Goal: Task Accomplishment & Management: Use online tool/utility

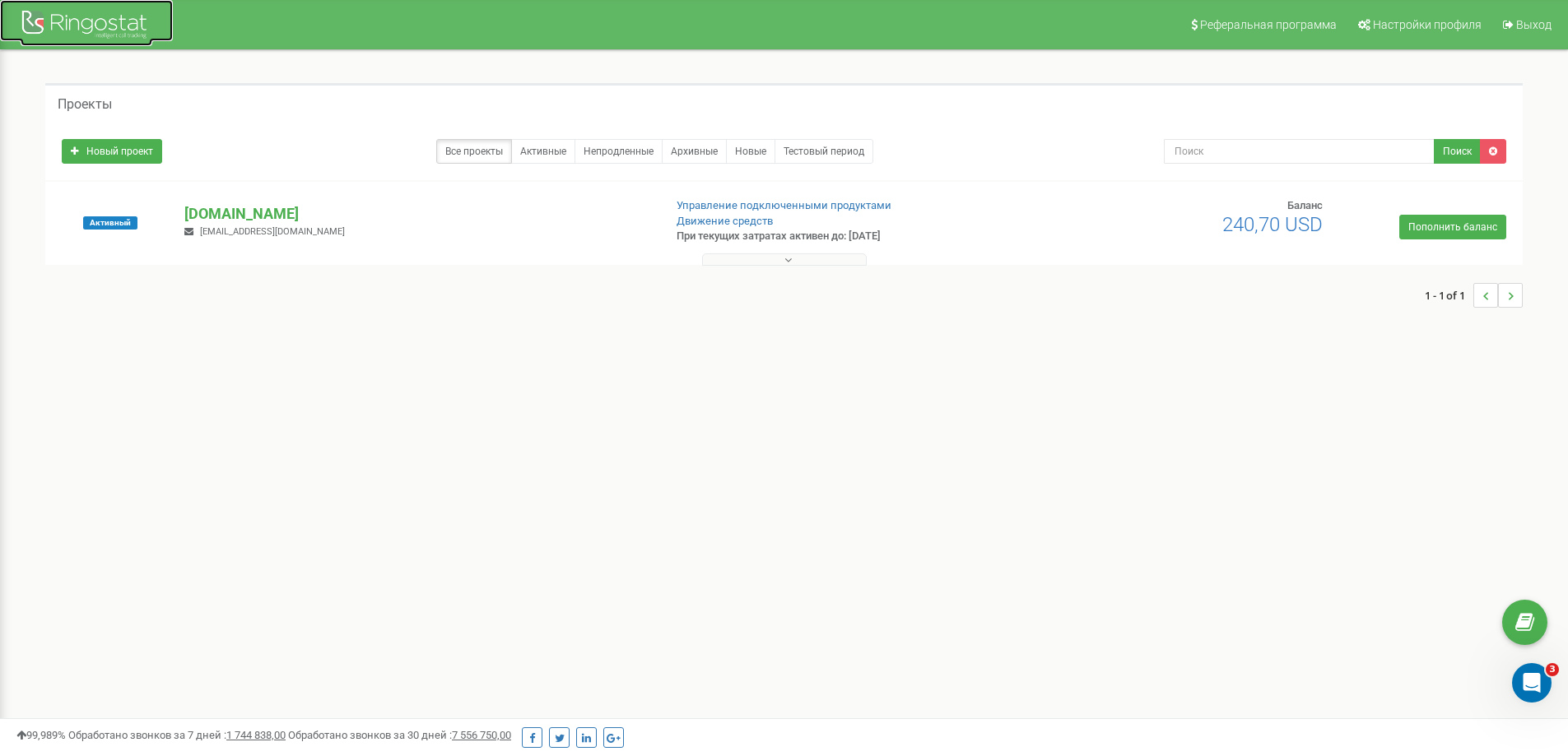
click at [98, 33] on div at bounding box center [87, 26] width 132 height 39
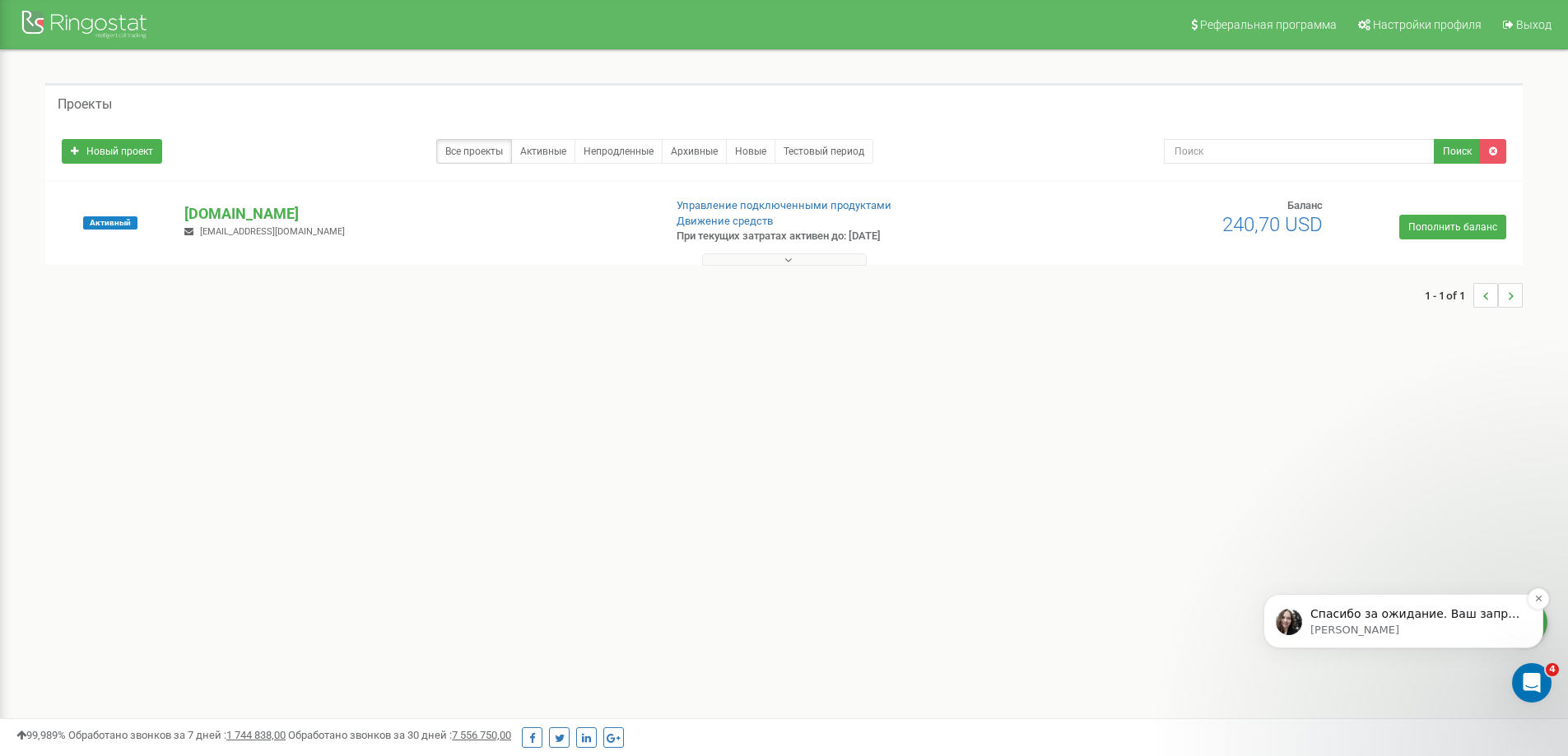
click at [1359, 616] on p "Спасибо за ожидание. Ваш запрос передали ответственному менеджеру. Ожидайте зво…" at bounding box center [1416, 614] width 213 height 17
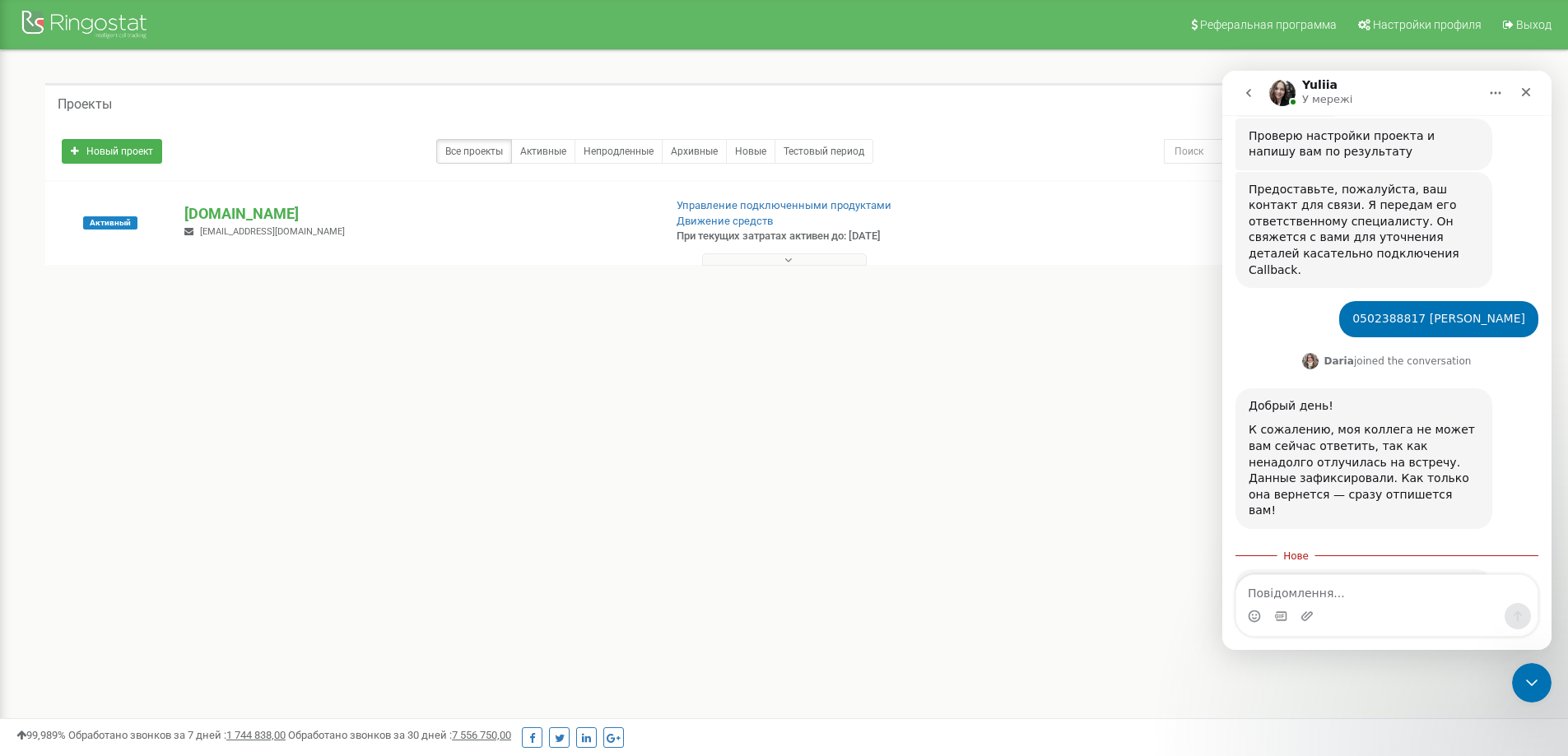
scroll to position [686, 0]
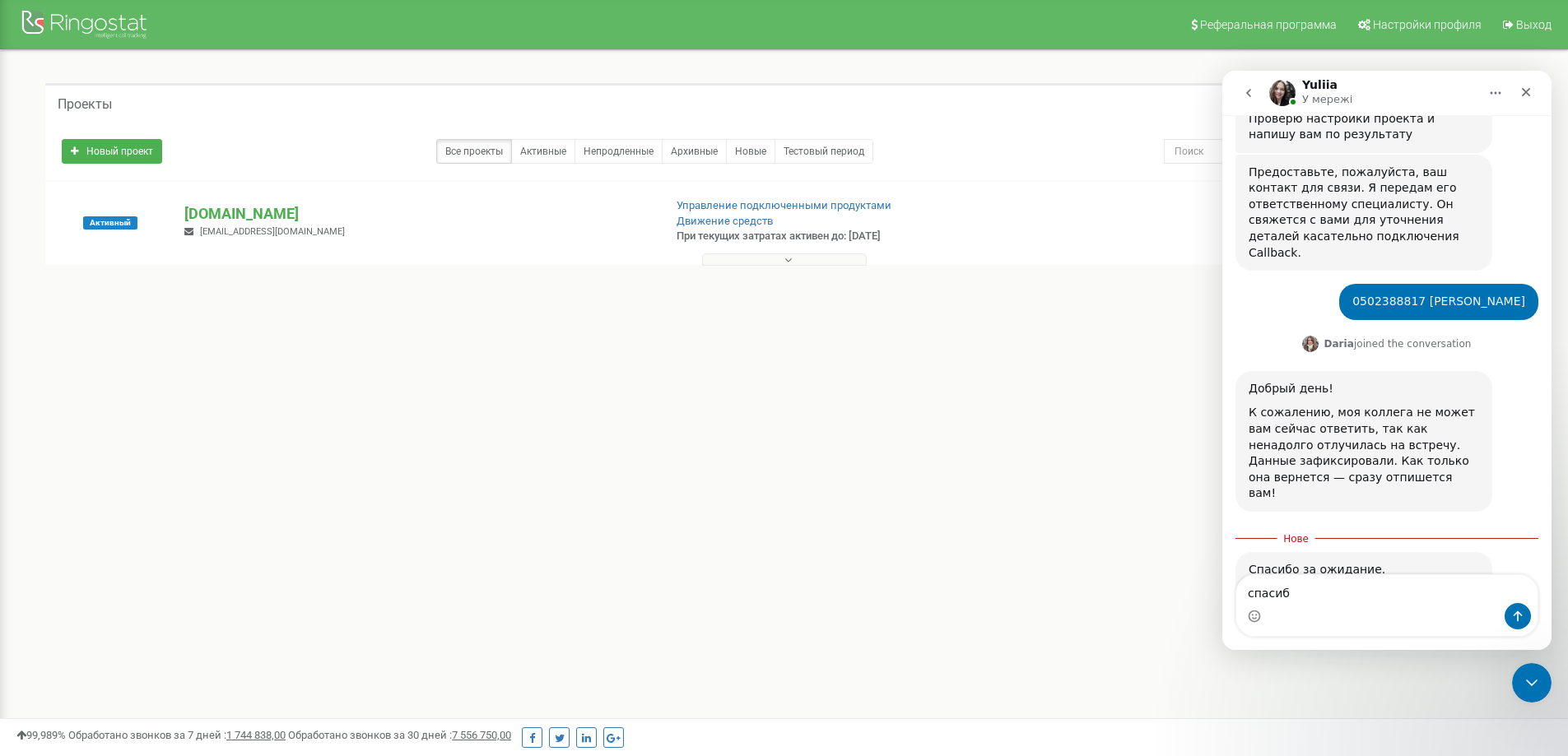
type textarea "спасибо"
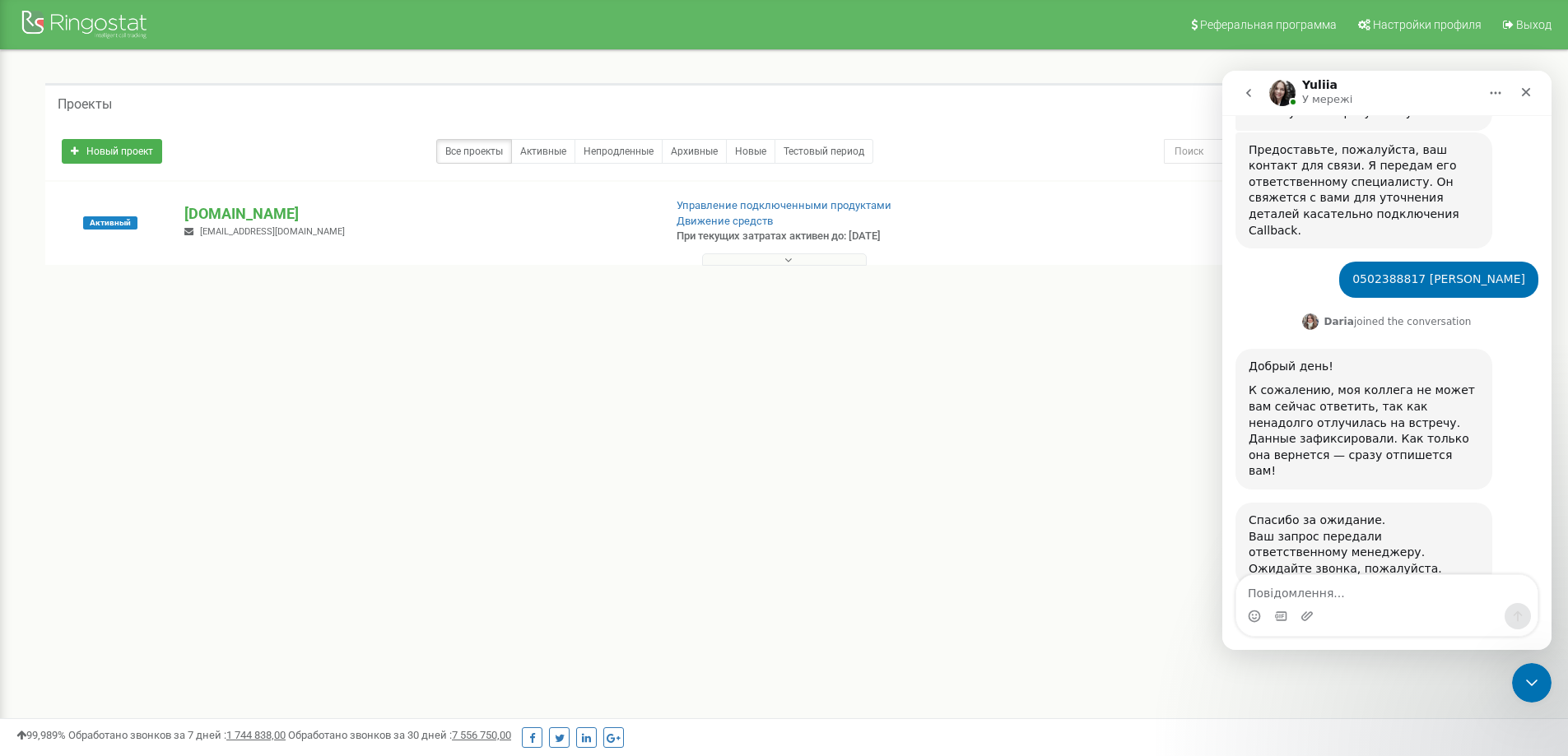
click at [389, 473] on div "Реферальная программа Настройки профиля Выход Проекты Новый проект Все проекты …" at bounding box center [784, 493] width 1568 height 987
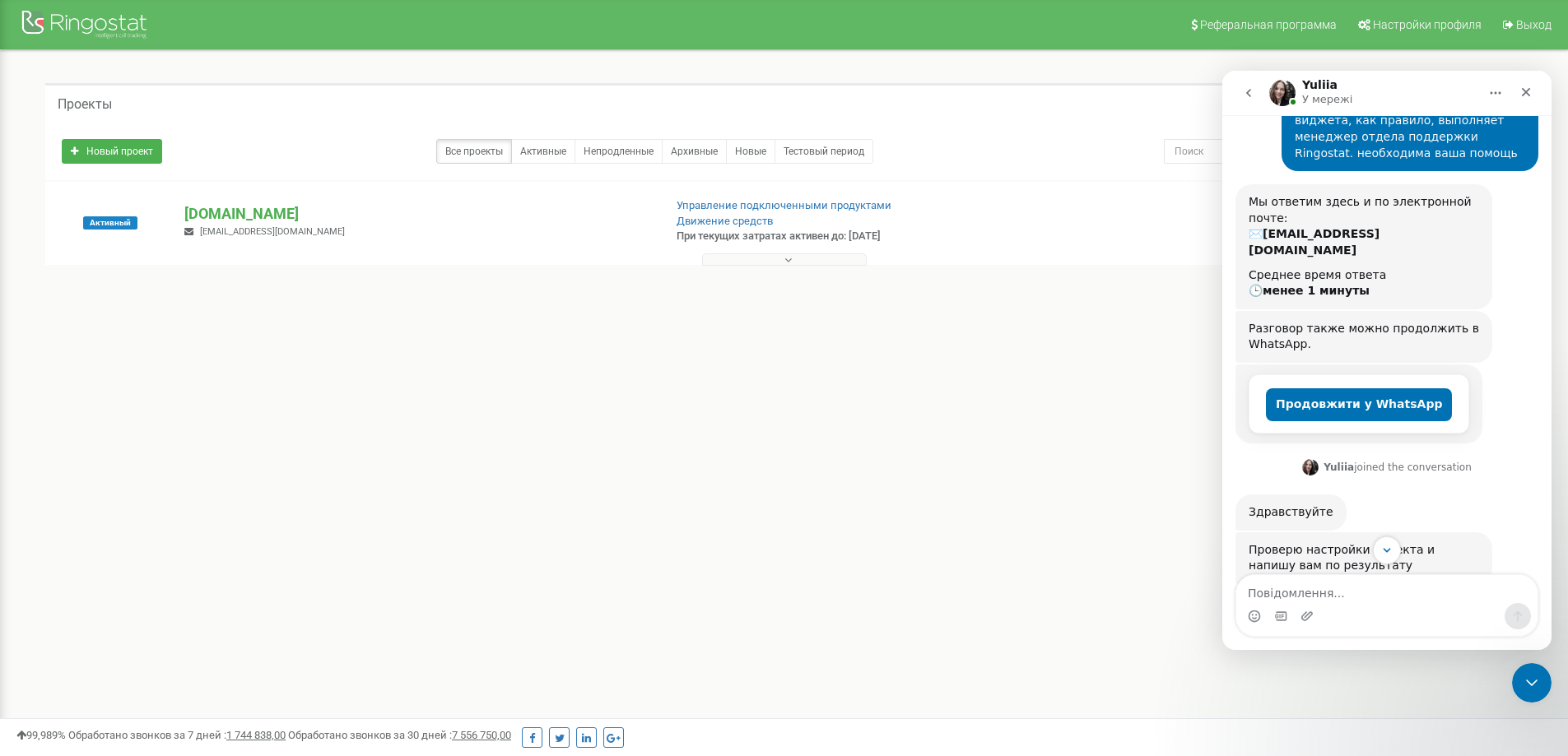
scroll to position [329, 0]
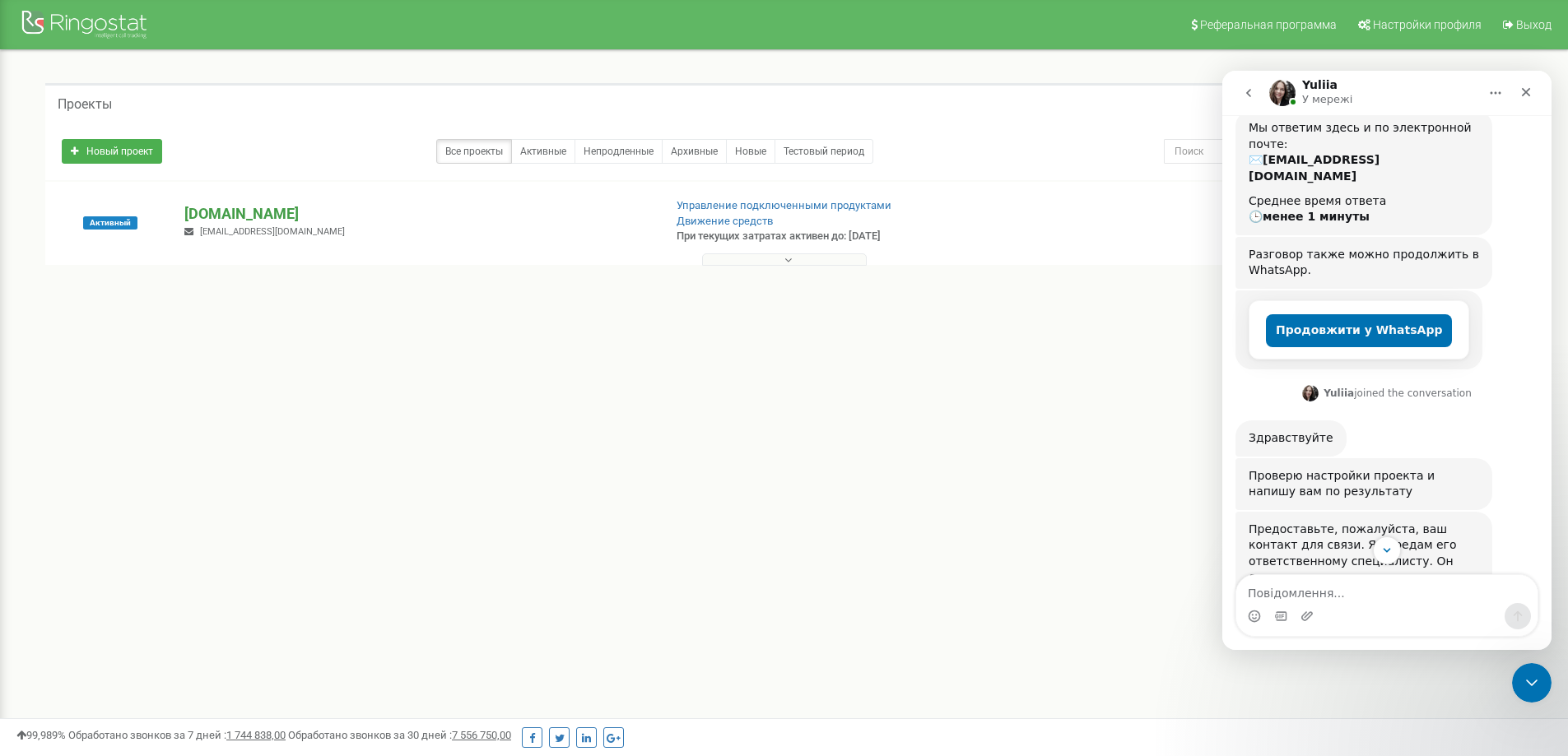
click at [274, 207] on p "[DOMAIN_NAME]" at bounding box center [417, 214] width 465 height 22
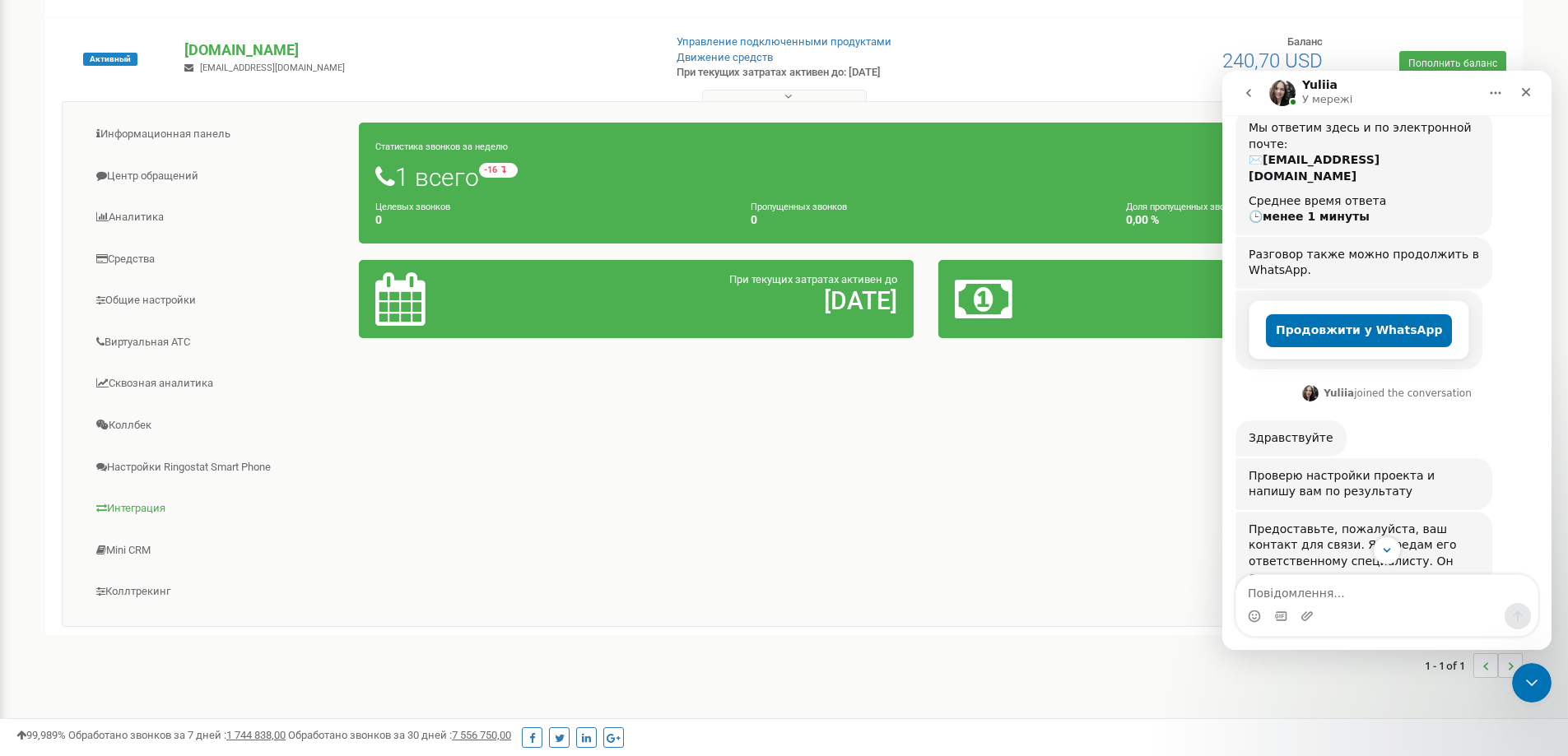
scroll to position [164, 0]
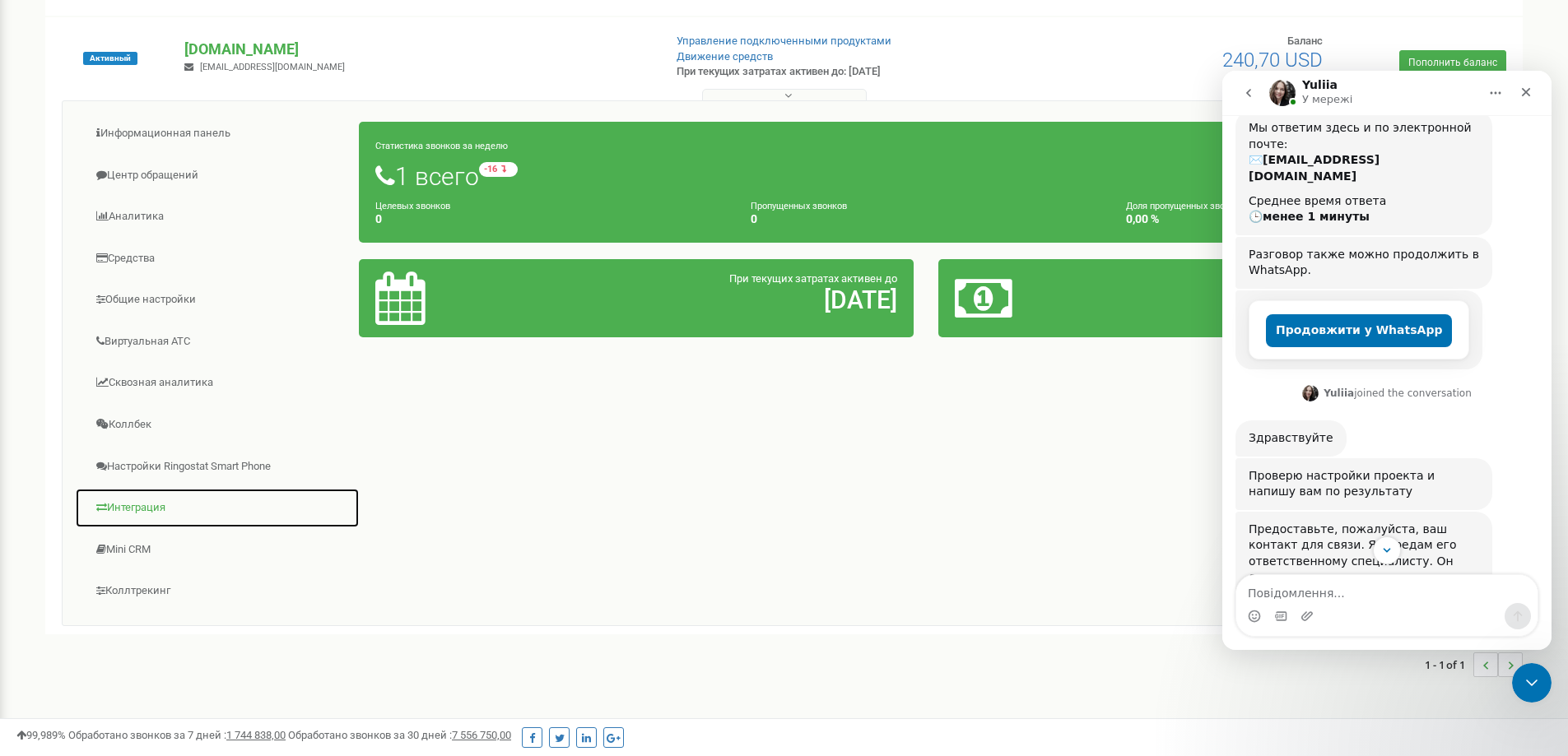
click at [121, 507] on link "Интеграция" at bounding box center [217, 508] width 284 height 40
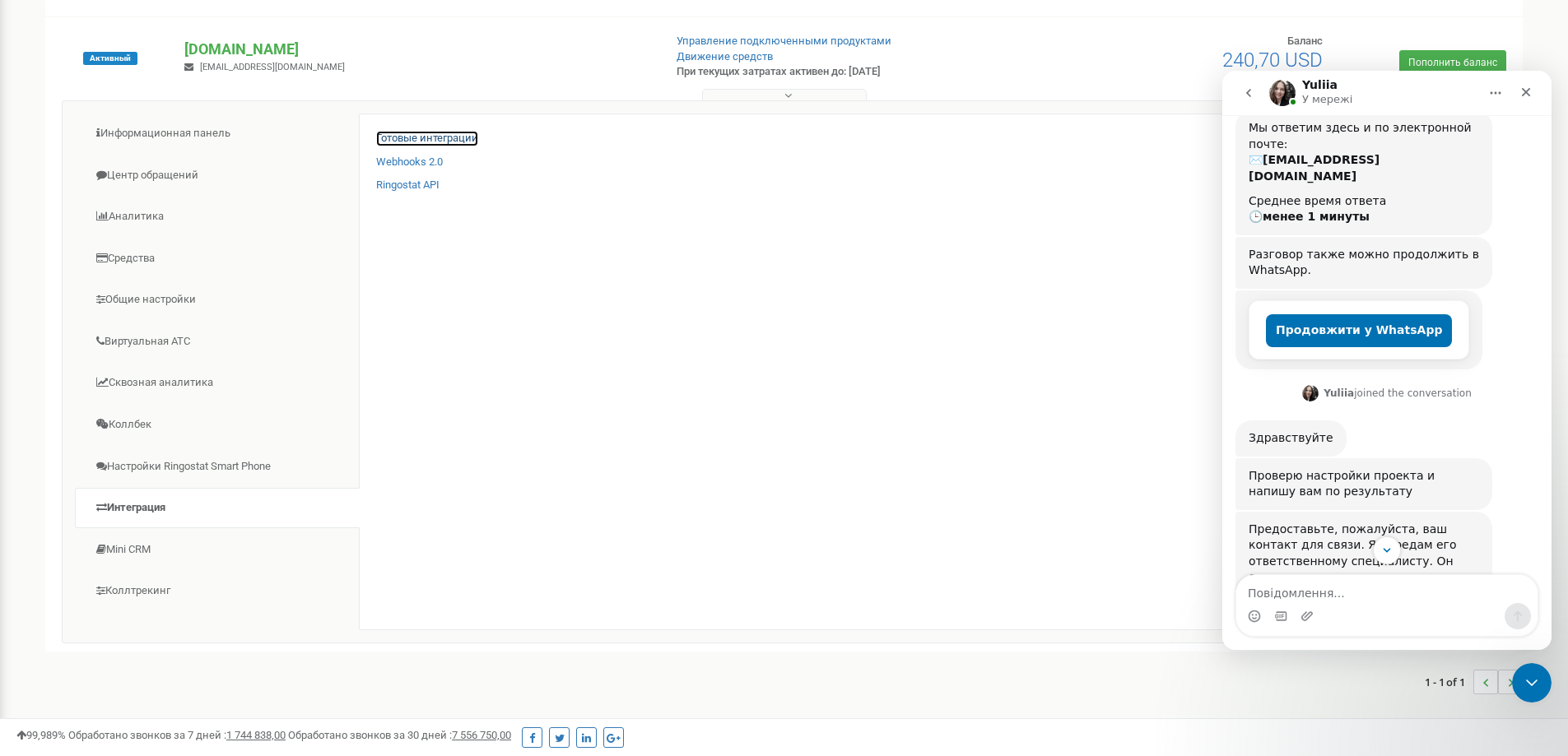
click at [420, 139] on link "Готовые интеграции" at bounding box center [427, 138] width 102 height 16
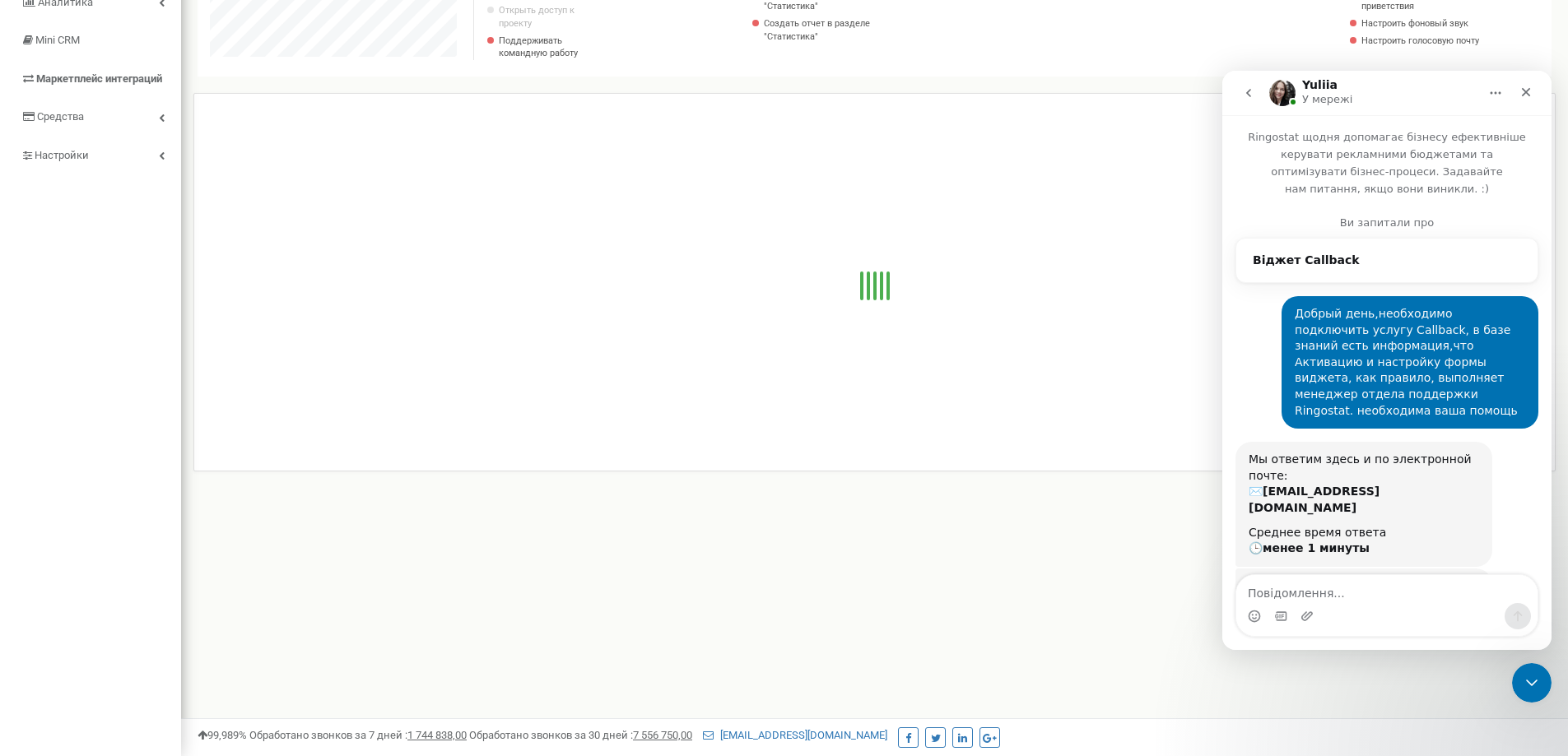
scroll to position [830, 0]
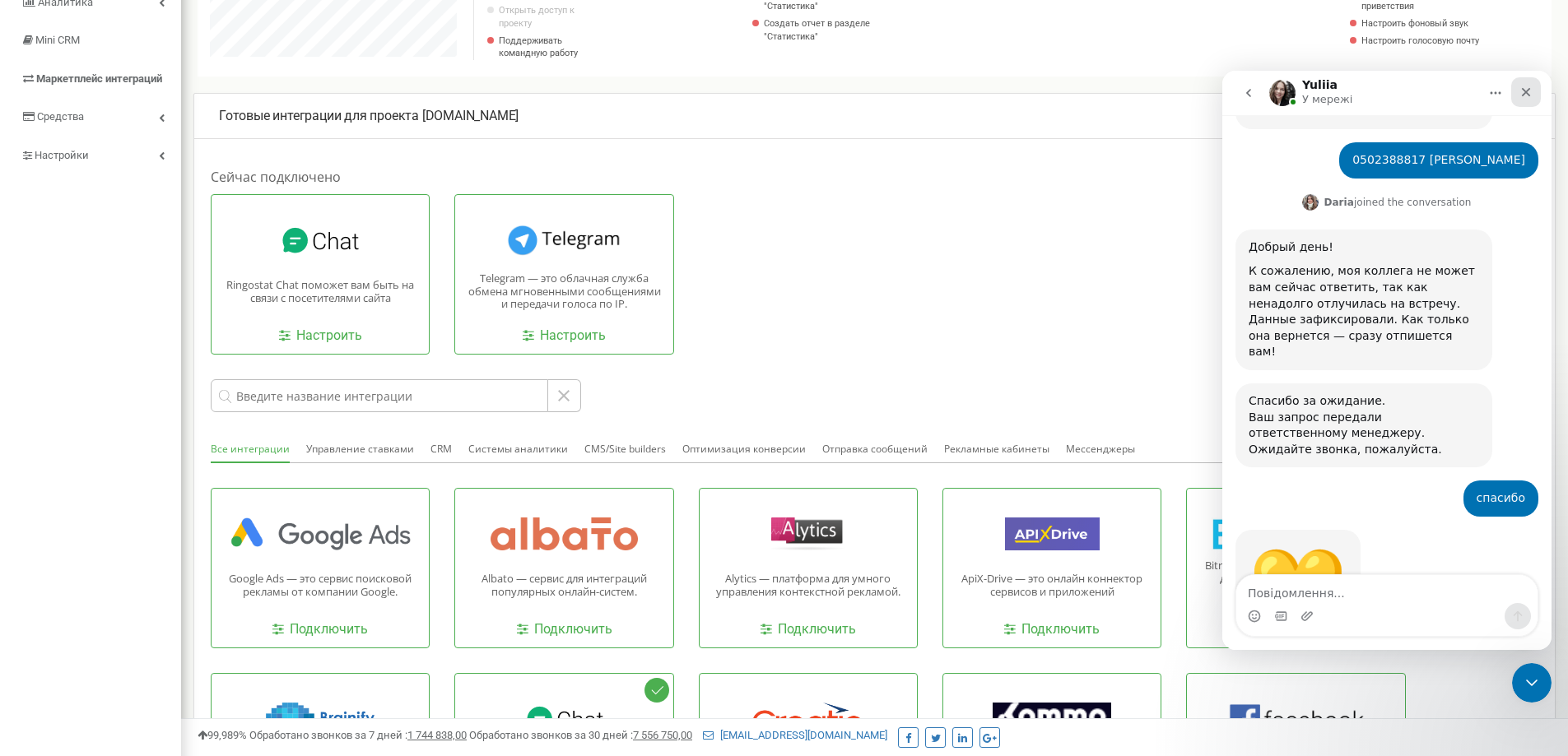
click at [1521, 90] on icon "Закрити" at bounding box center [1526, 93] width 13 height 13
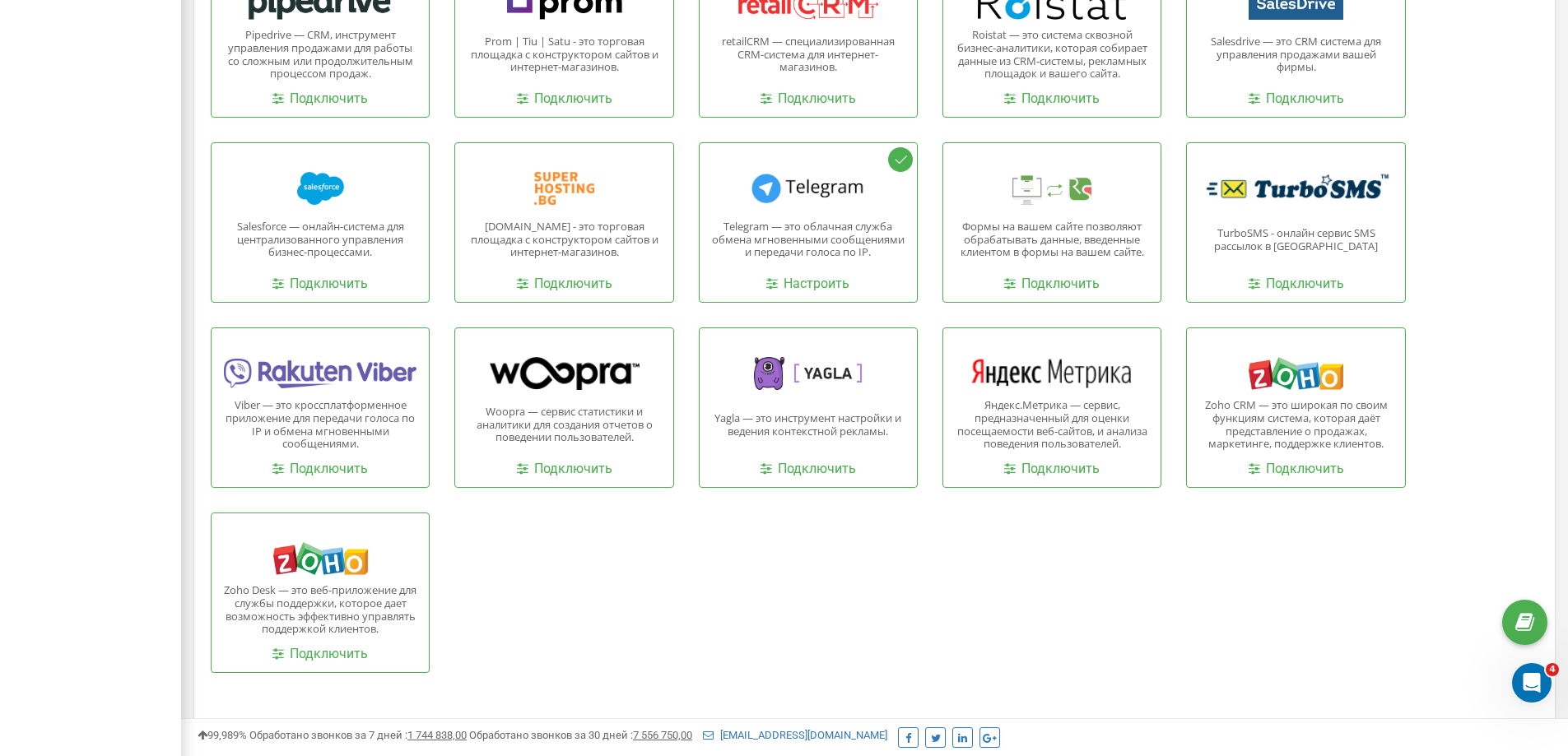
scroll to position [1770, 0]
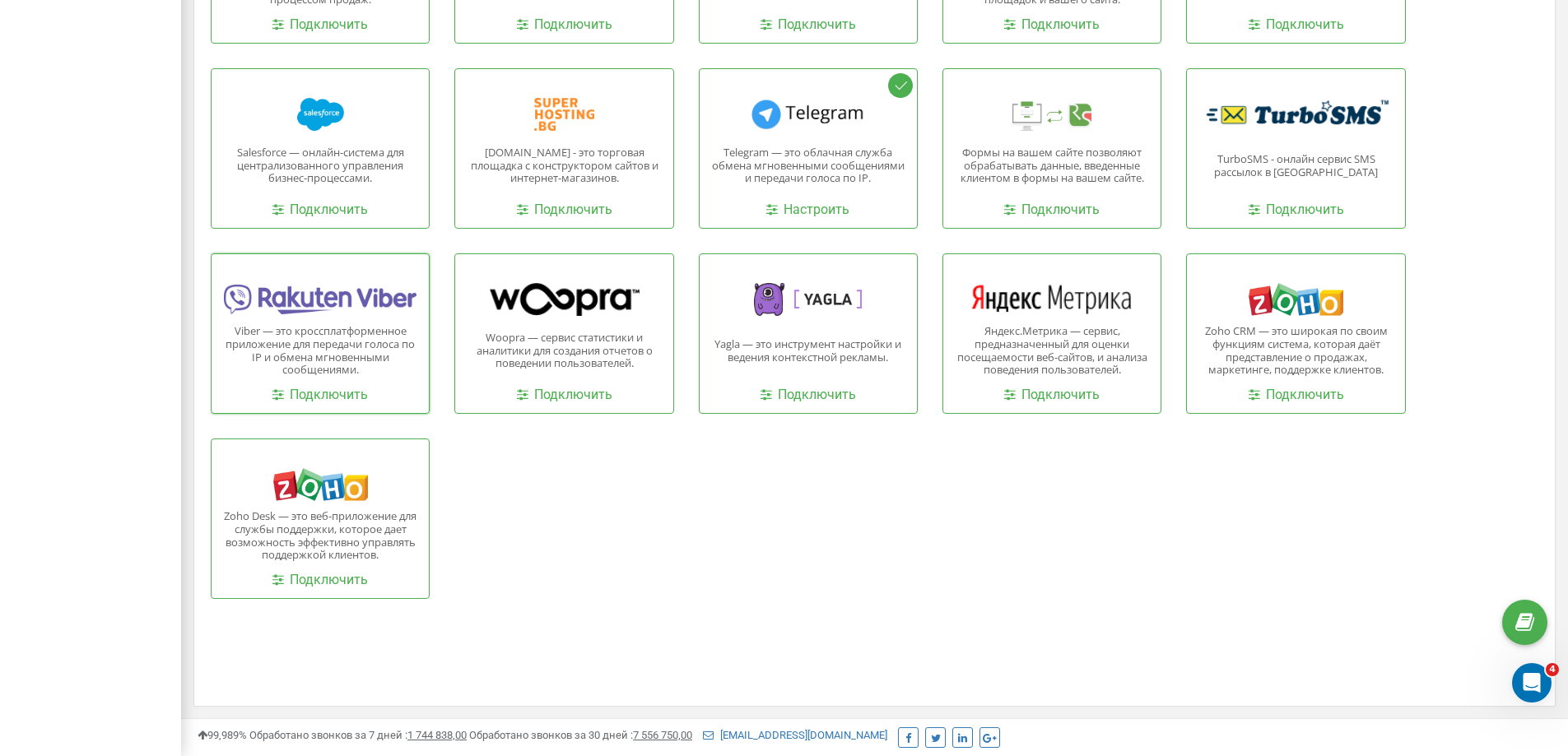
click at [359, 354] on p "Viber — это кроссплатформенное приложение для передачи голоса по IP и обмена мг…" at bounding box center [319, 350] width 193 height 51
click at [322, 398] on link "Подключить" at bounding box center [320, 395] width 95 height 19
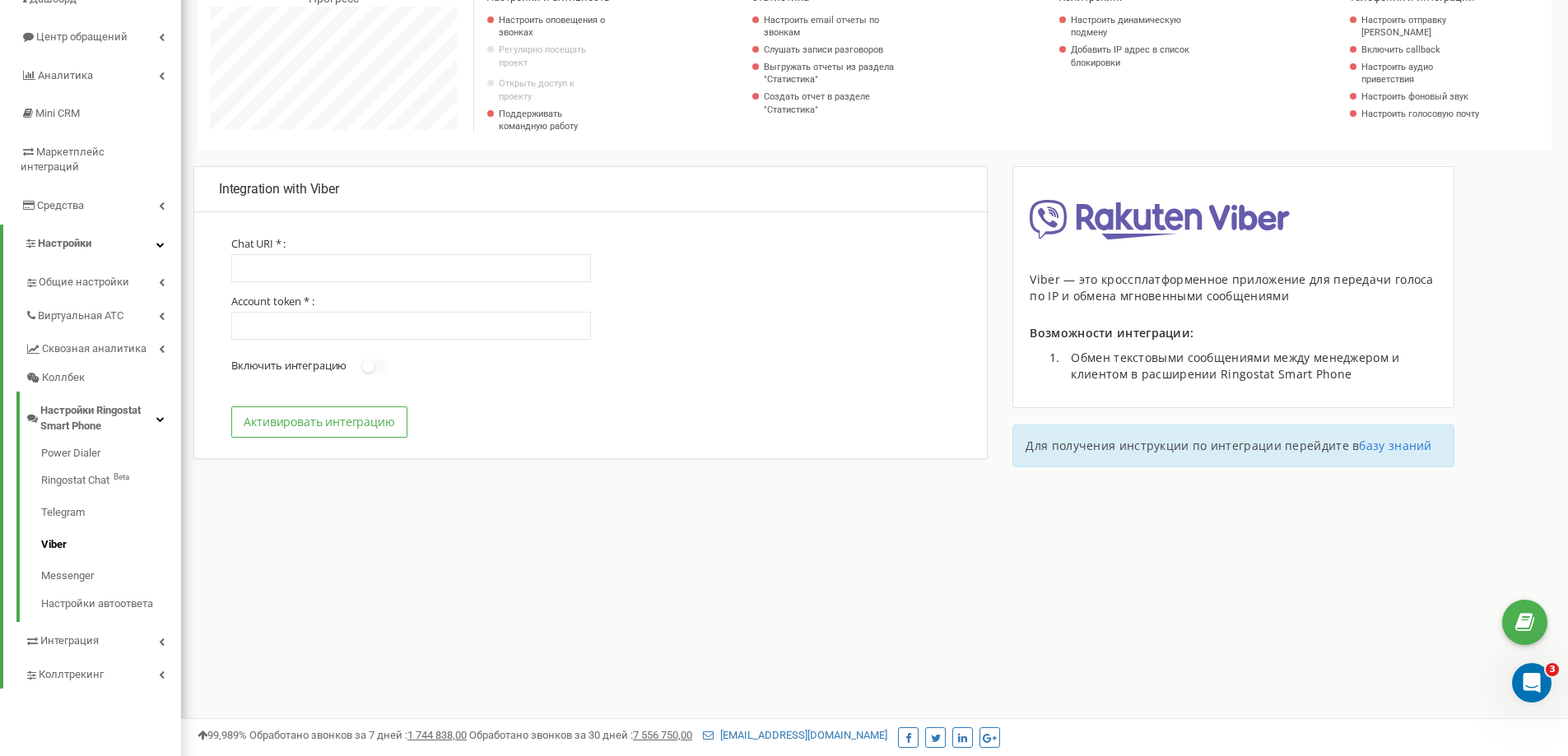
scroll to position [164, 0]
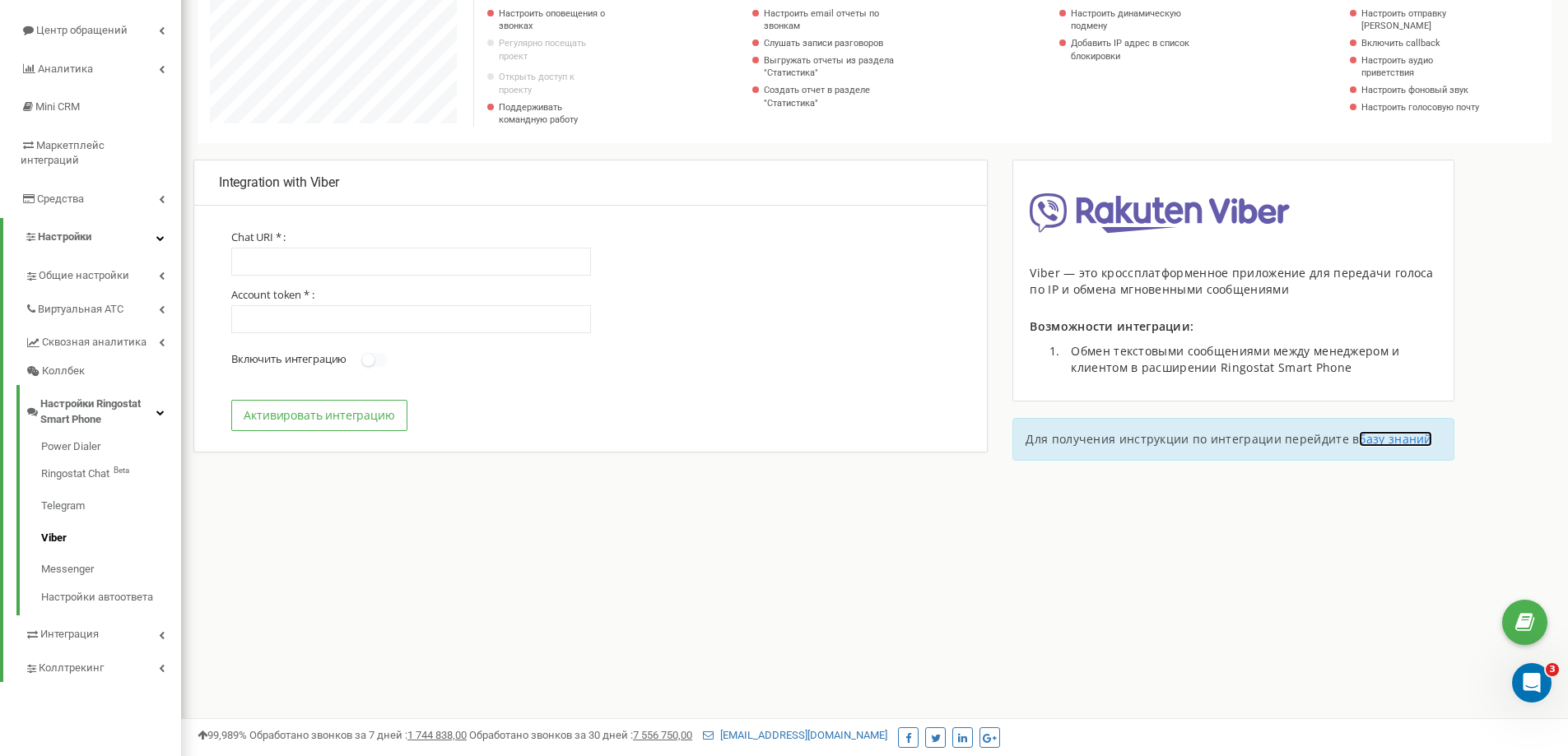
click at [1392, 447] on link "базу знаний" at bounding box center [1395, 438] width 73 height 16
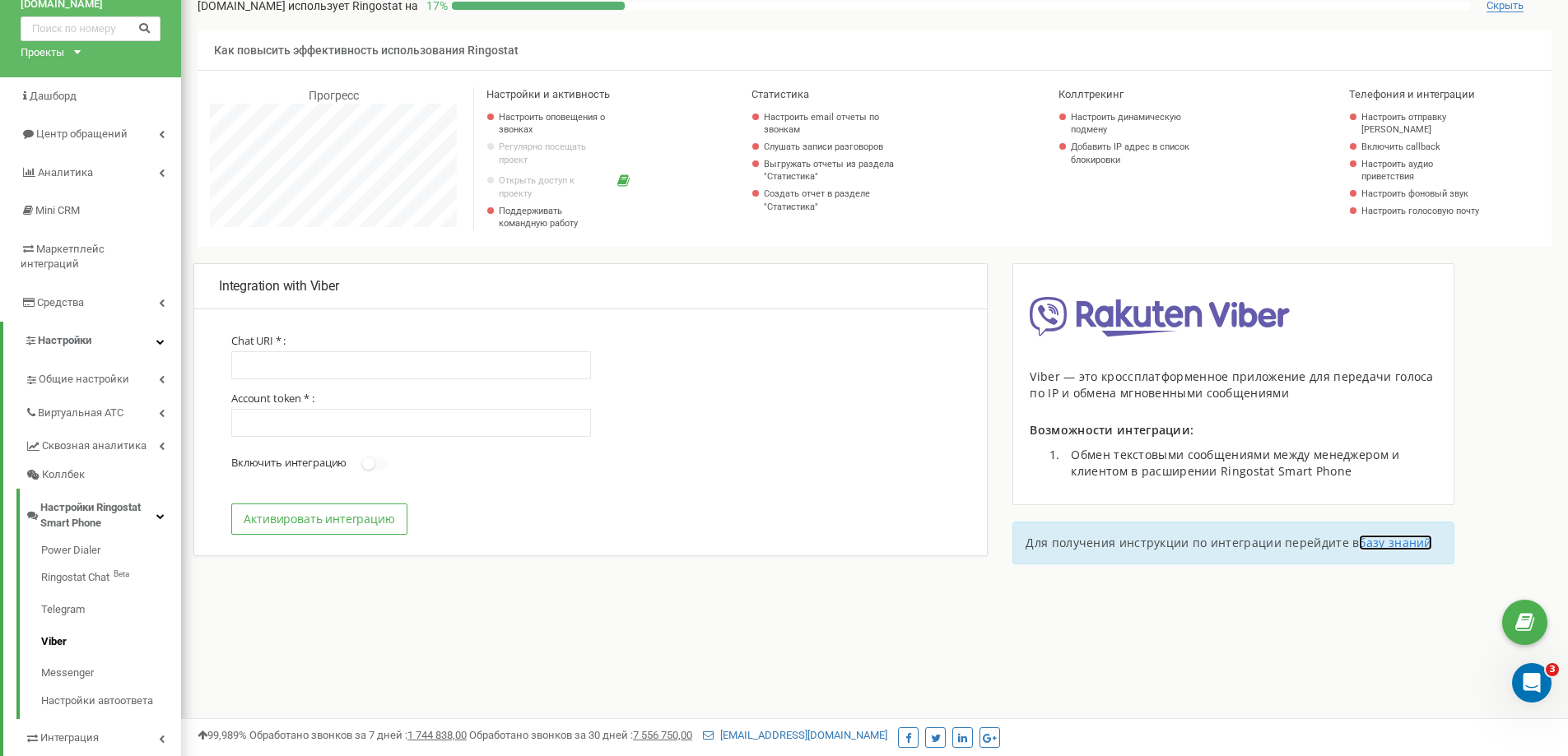
scroll to position [0, 0]
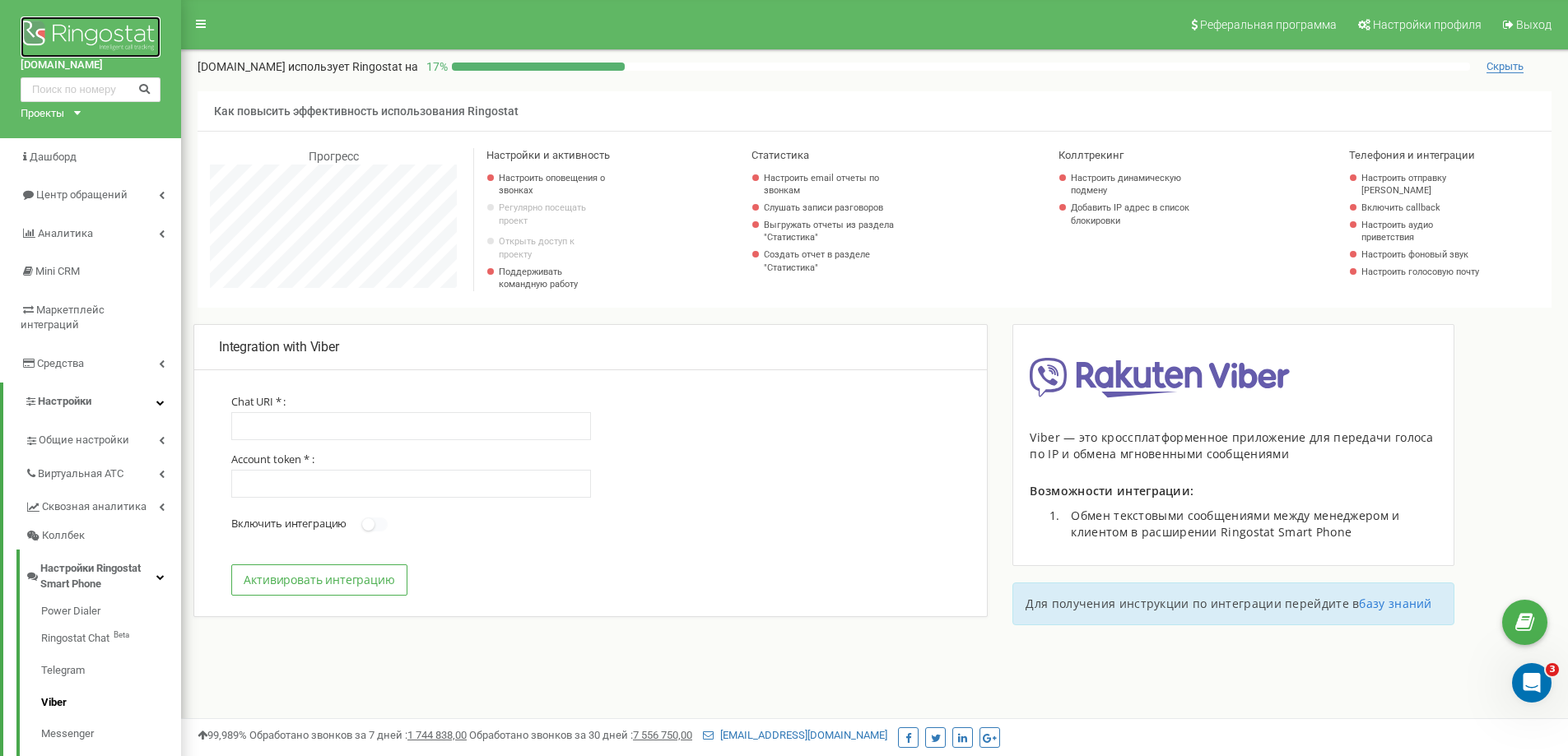
click at [101, 27] on img at bounding box center [91, 37] width 140 height 41
